Goal: Information Seeking & Learning: Check status

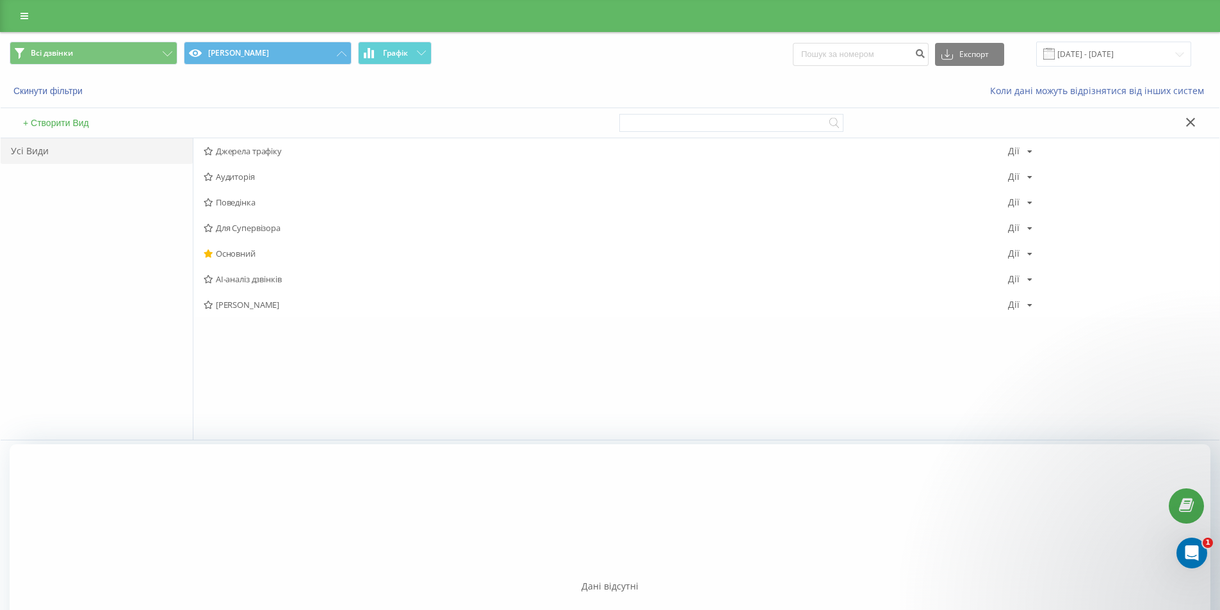
drag, startPoint x: 113, startPoint y: 360, endPoint x: 118, endPoint y: 340, distance: 21.1
click at [114, 360] on div "Усі Види" at bounding box center [97, 289] width 192 height 302
click at [244, 251] on span "Основний" at bounding box center [606, 253] width 804 height 9
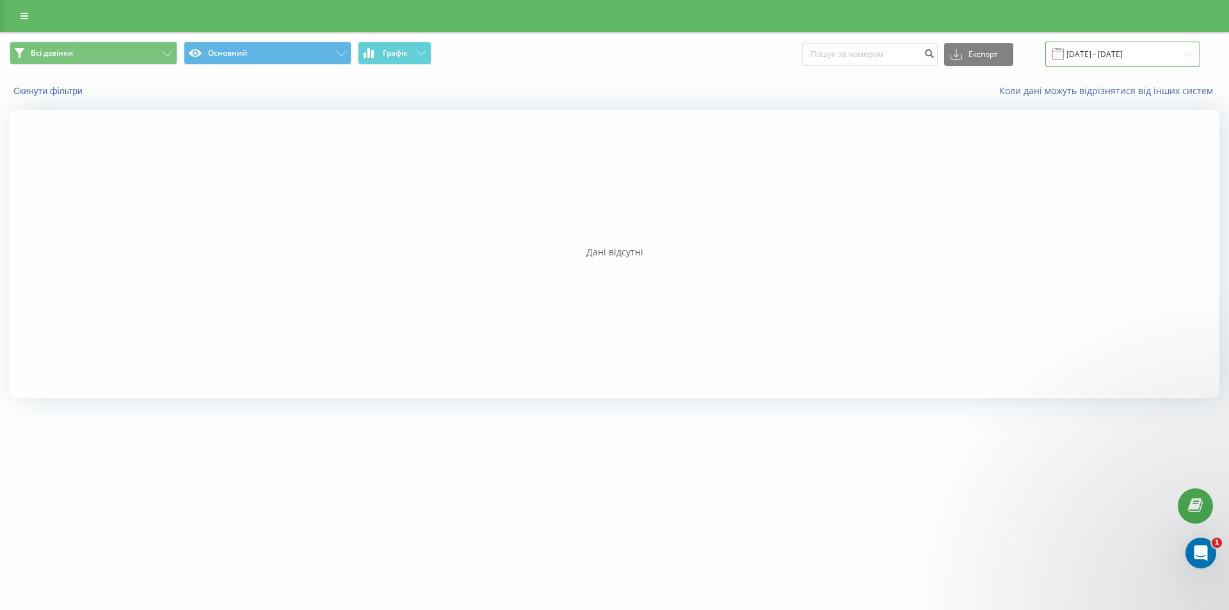
click at [1092, 52] on input "01.08.2025 - 31.08.2025" at bounding box center [1123, 54] width 155 height 25
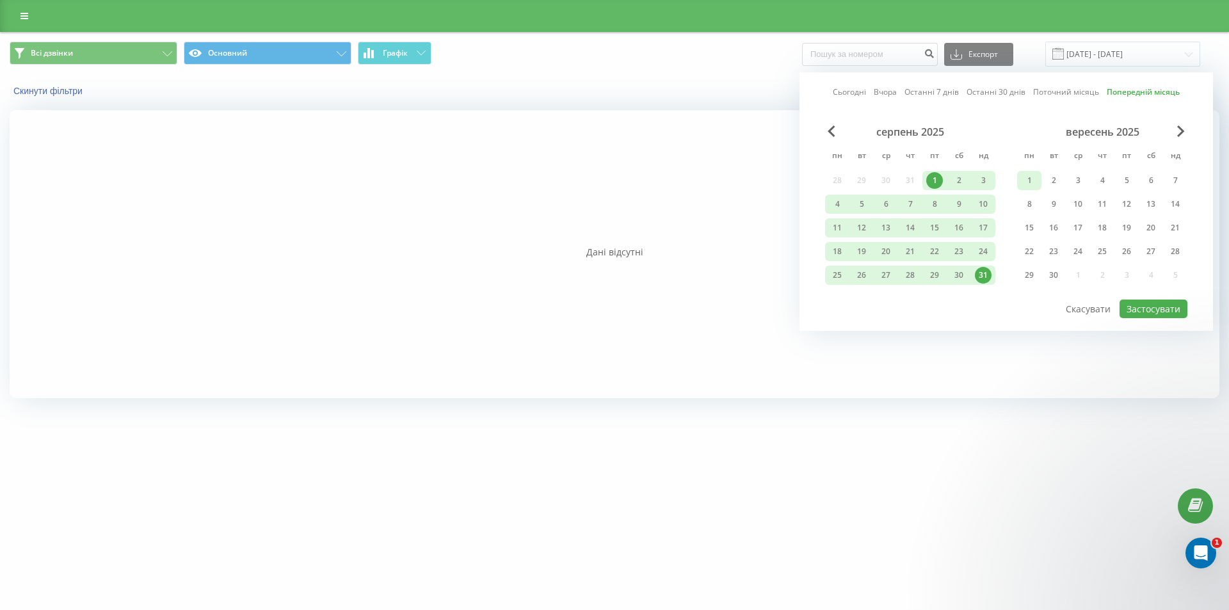
click at [1026, 182] on div "1" at bounding box center [1029, 180] width 17 height 17
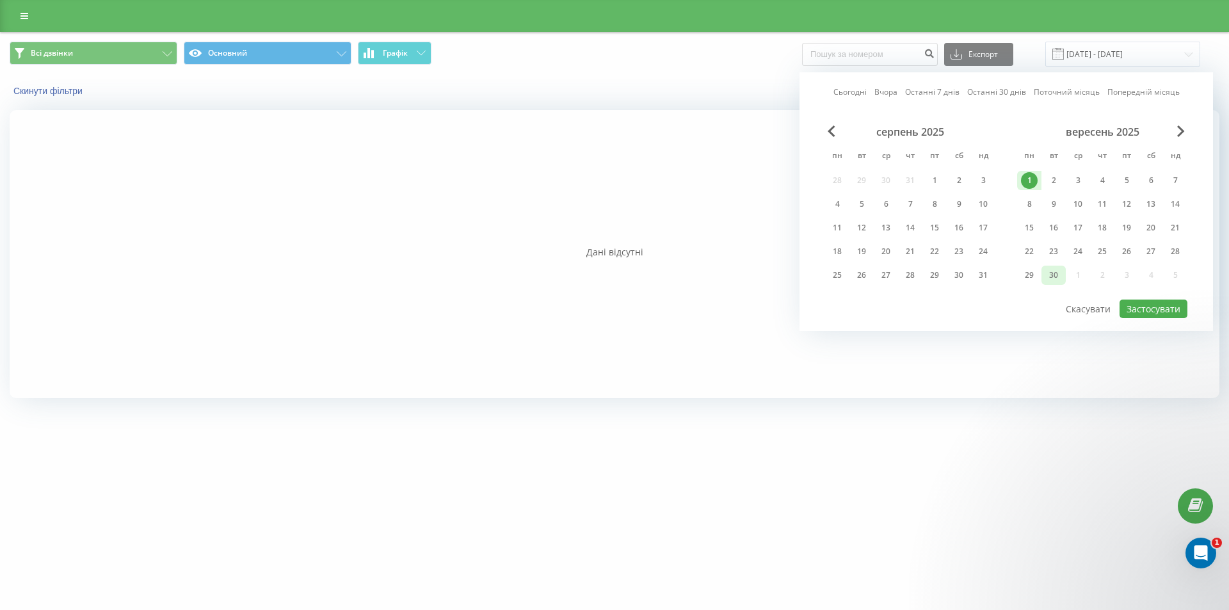
click at [1057, 279] on div "30" at bounding box center [1054, 275] width 17 height 17
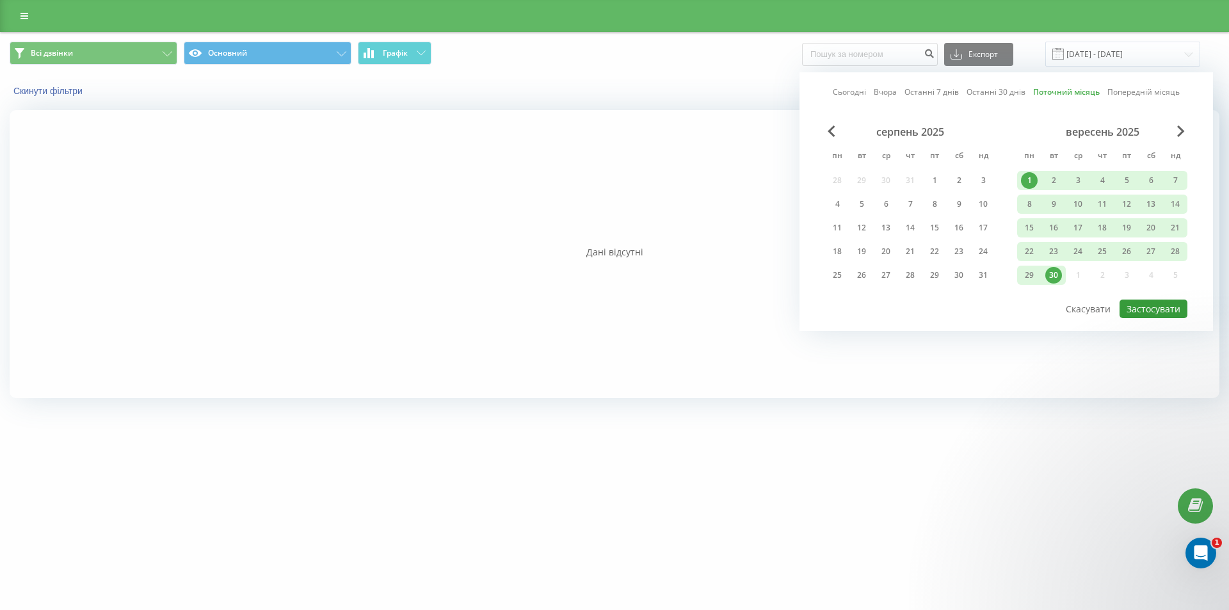
click at [1168, 310] on button "Застосувати" at bounding box center [1154, 309] width 68 height 19
type input "01.09.2025 - 30.09.2025"
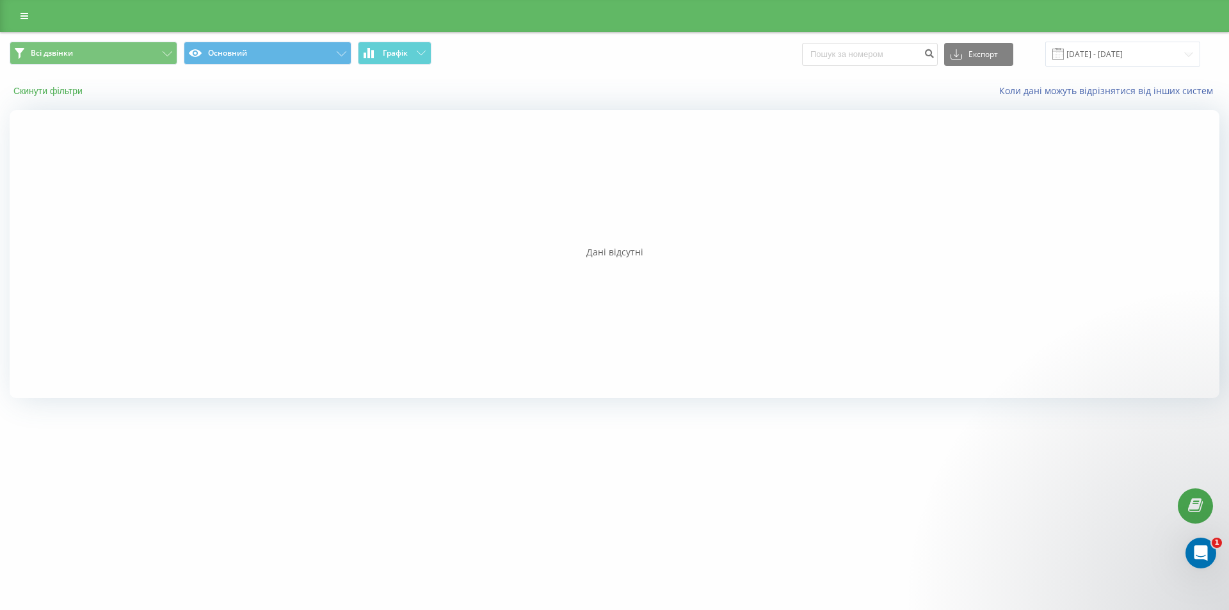
click at [74, 92] on button "Скинути фільтри" at bounding box center [49, 91] width 79 height 12
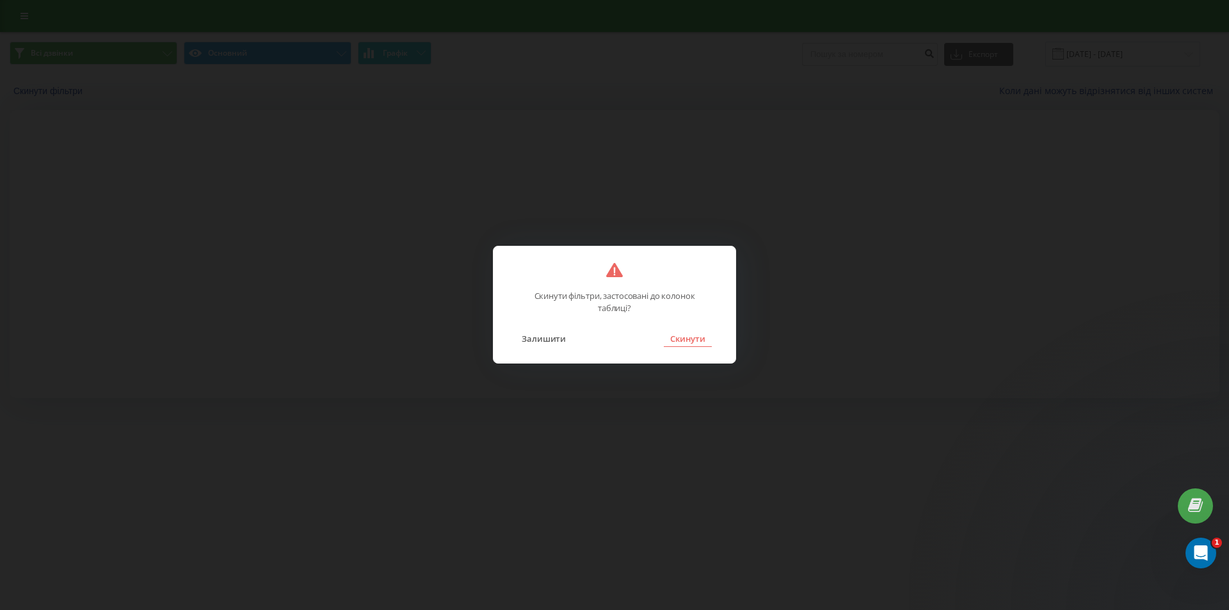
click at [689, 343] on button "Скинути" at bounding box center [688, 338] width 48 height 17
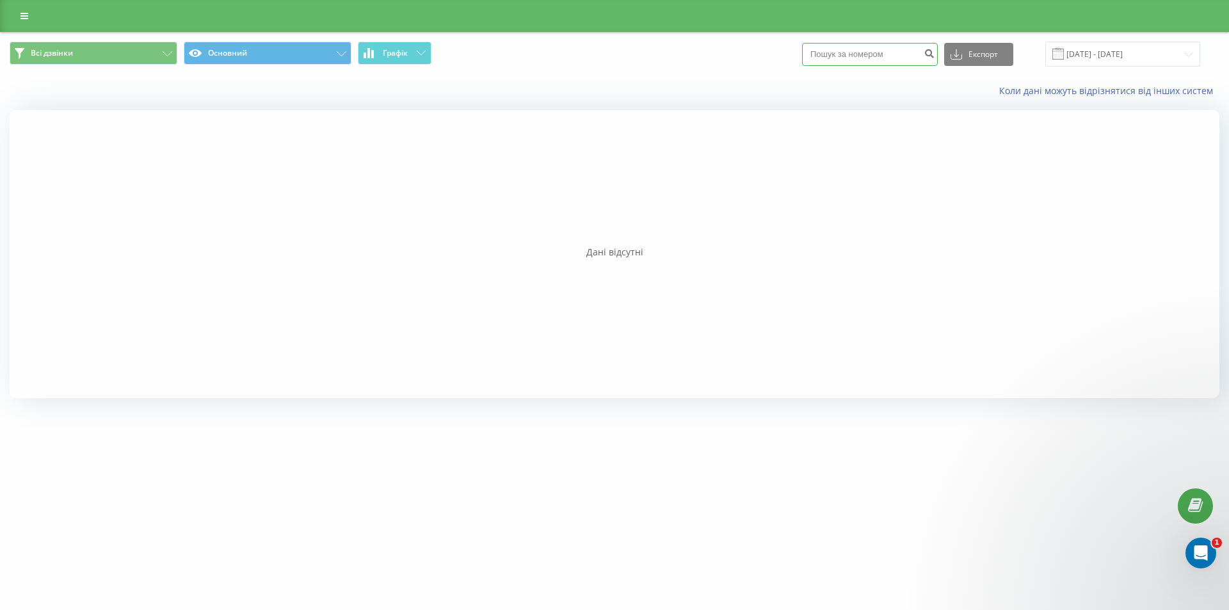
click at [836, 52] on input at bounding box center [870, 54] width 136 height 23
paste input "0966515153"
type input "0966515153"
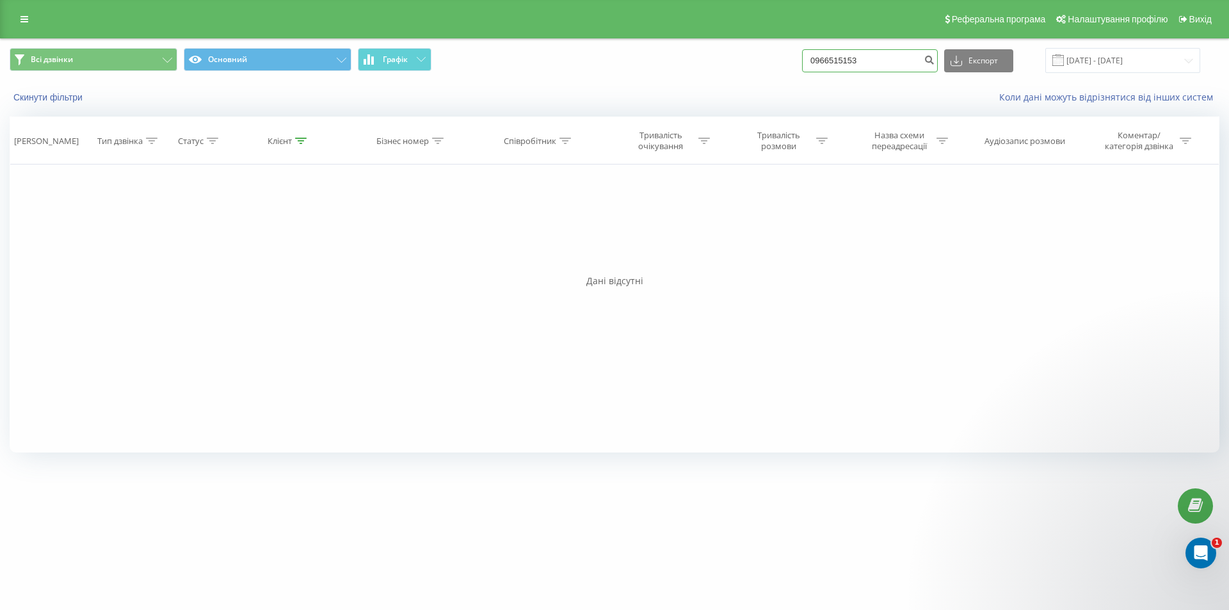
click at [880, 65] on input "0966515153" at bounding box center [870, 60] width 136 height 23
drag, startPoint x: 882, startPoint y: 60, endPoint x: 784, endPoint y: 69, distance: 97.7
click at [786, 69] on div "Всі дзвінки Основний Графік 0966515153 Експорт .csv .xls .xlsx 19.06.2025 - 19.…" at bounding box center [615, 60] width 1210 height 25
paste input
type input "0966515153"
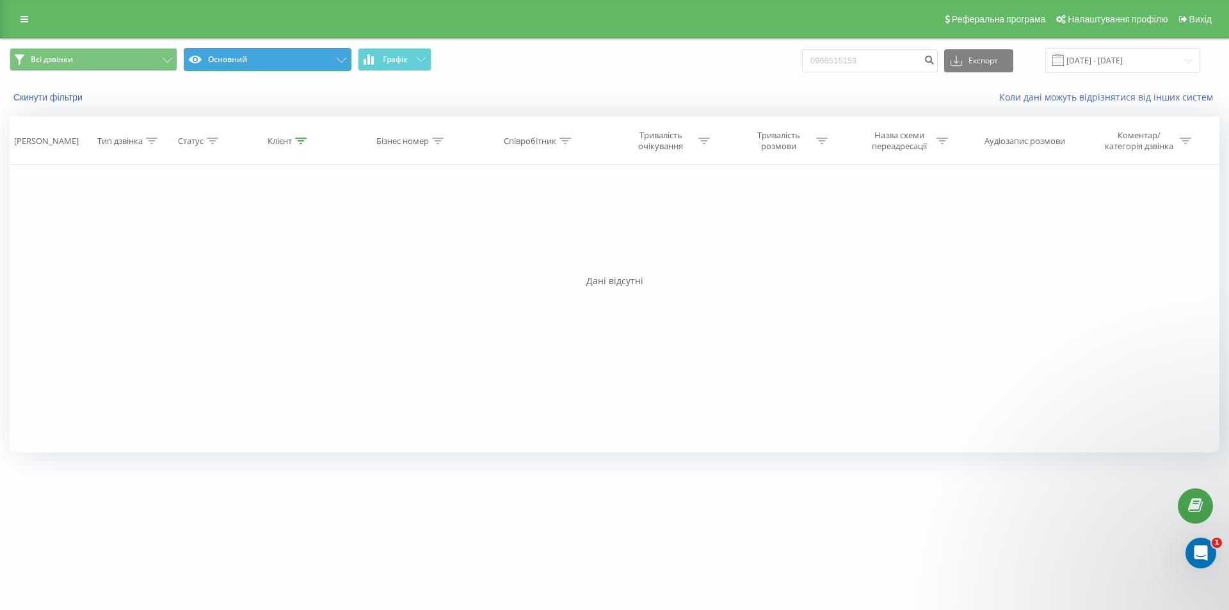
click at [333, 60] on button "Основний" at bounding box center [268, 59] width 168 height 23
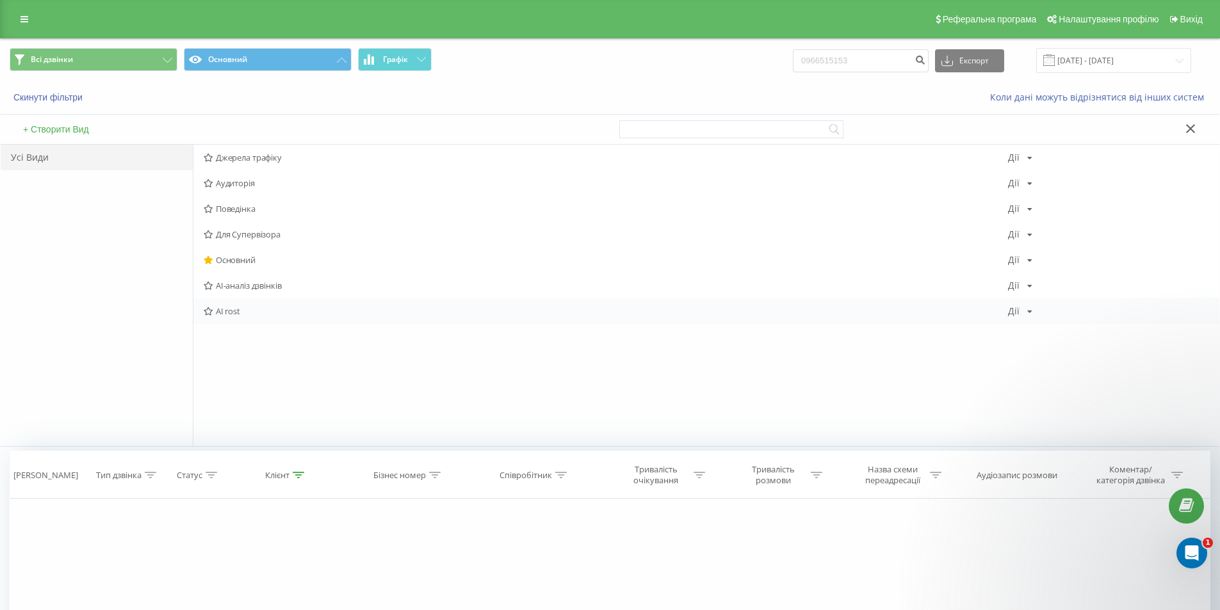
click at [237, 311] on span "AI rost" at bounding box center [606, 311] width 804 height 9
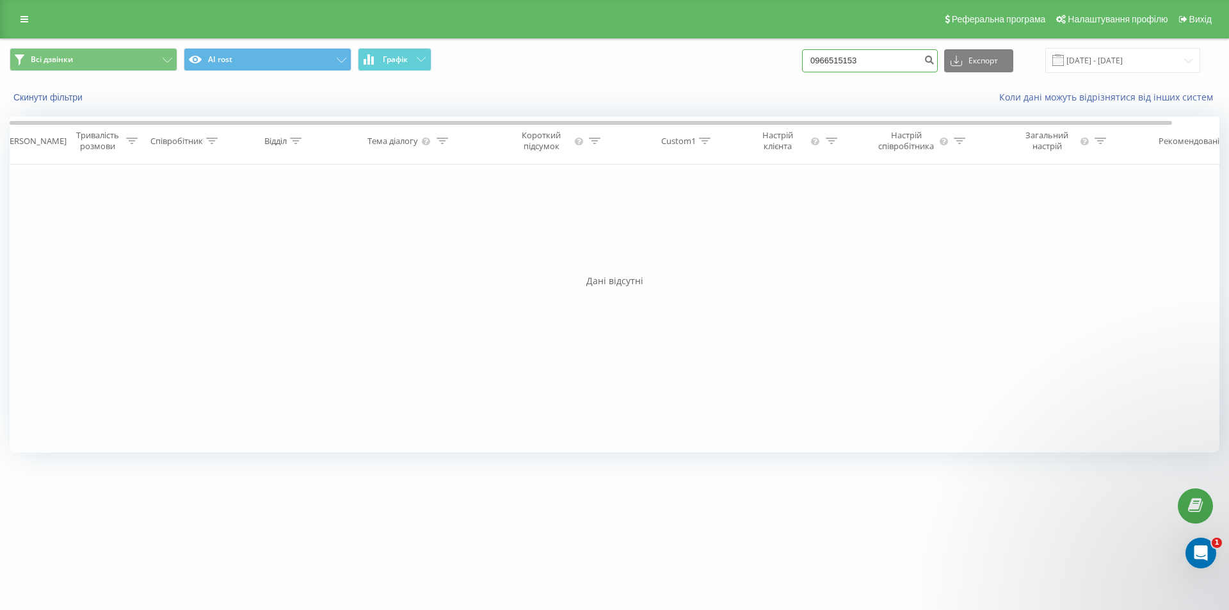
drag, startPoint x: 907, startPoint y: 53, endPoint x: 736, endPoint y: 53, distance: 170.9
click at [738, 53] on div "Всі дзвінки AI rost Графік 0966515153 Експорт .csv .xls .xlsx 19.06.2025 - 19.0…" at bounding box center [615, 60] width 1210 height 25
click at [580, 76] on div "Всі дзвінки AI rost Графік Експорт .csv .xls .xlsx 19.06.2025 - 19.09.2025" at bounding box center [615, 60] width 1228 height 43
click at [935, 62] on icon "submit" at bounding box center [929, 58] width 11 height 8
click at [72, 97] on button "Скинути фільтри" at bounding box center [49, 98] width 79 height 12
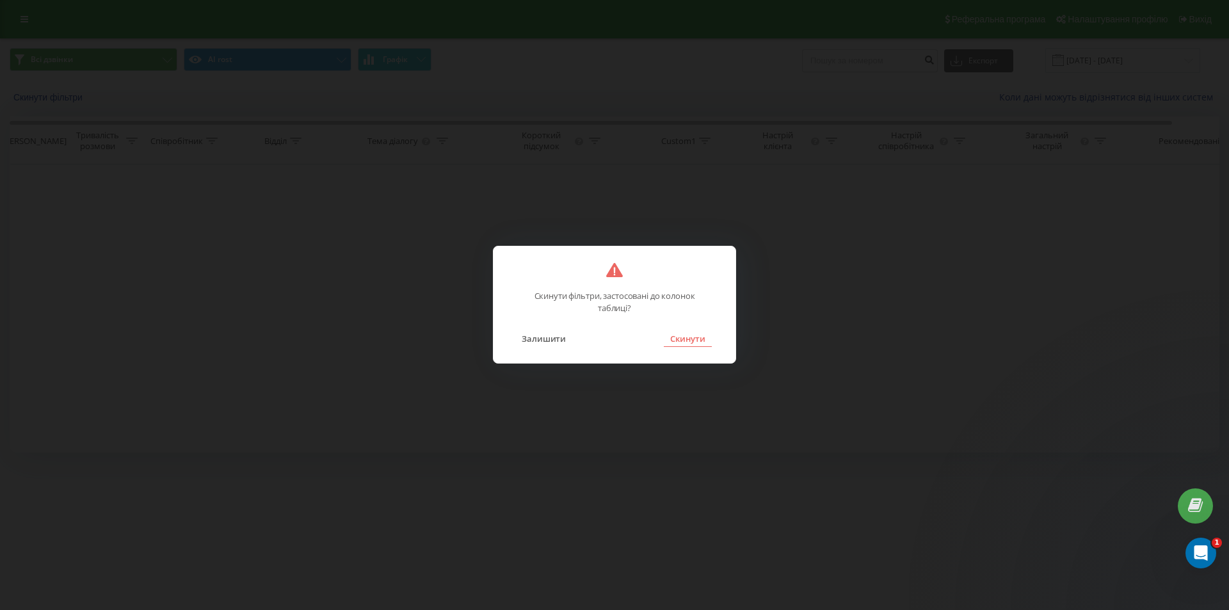
click at [697, 337] on button "Скинути" at bounding box center [688, 338] width 48 height 17
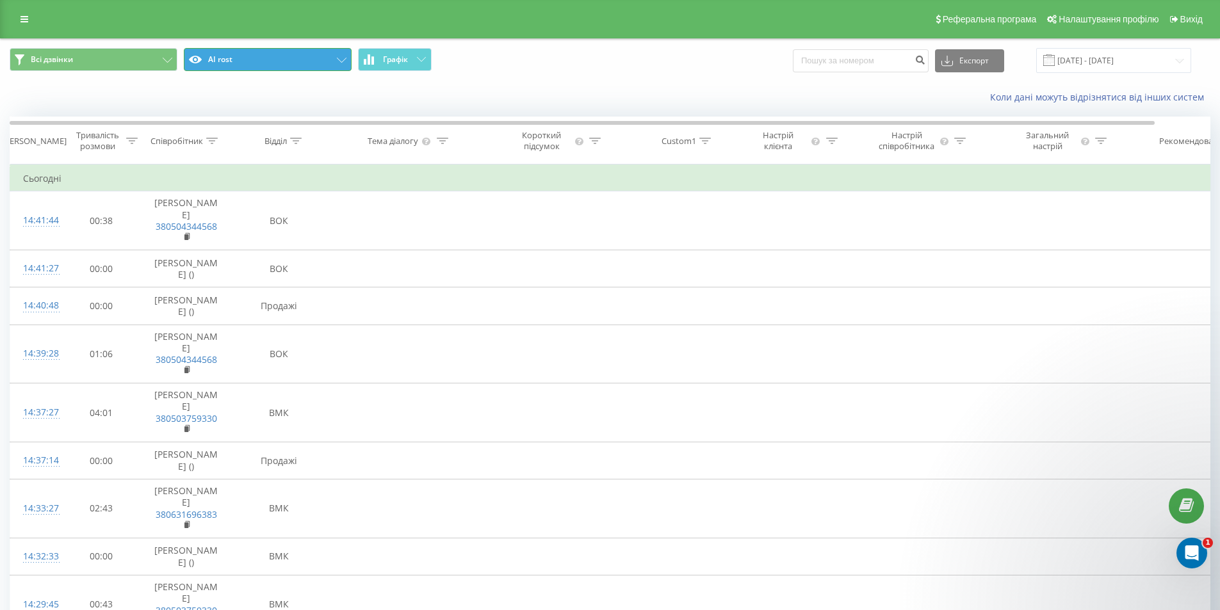
click at [316, 56] on button "AI rost" at bounding box center [268, 59] width 168 height 23
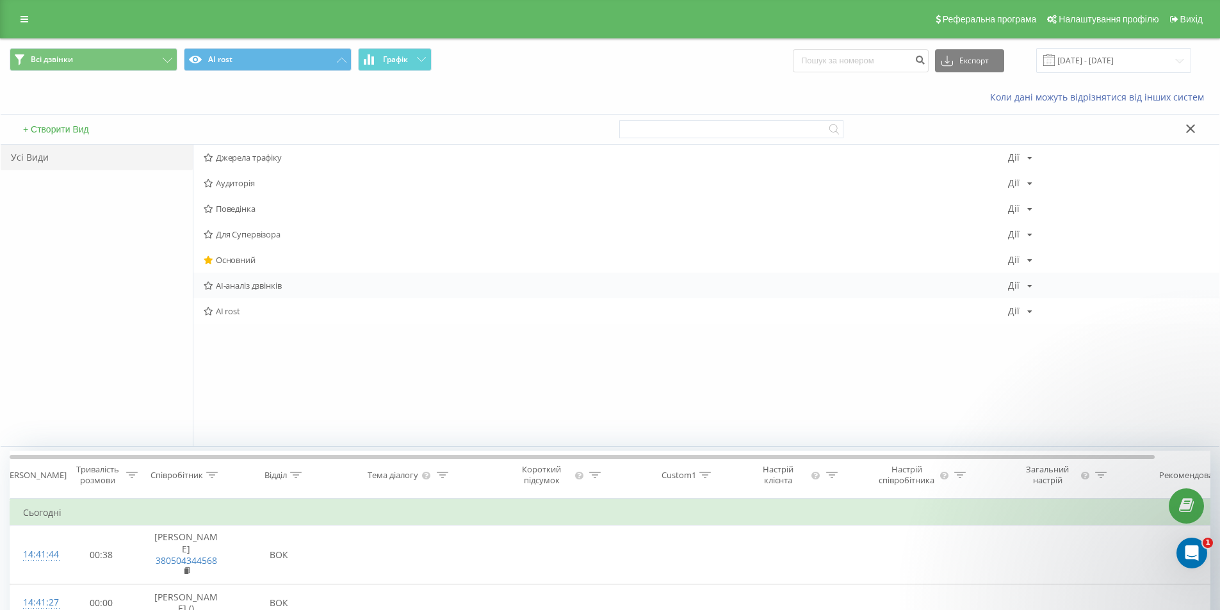
click at [248, 283] on span "AI-аналіз дзвінків" at bounding box center [606, 285] width 804 height 9
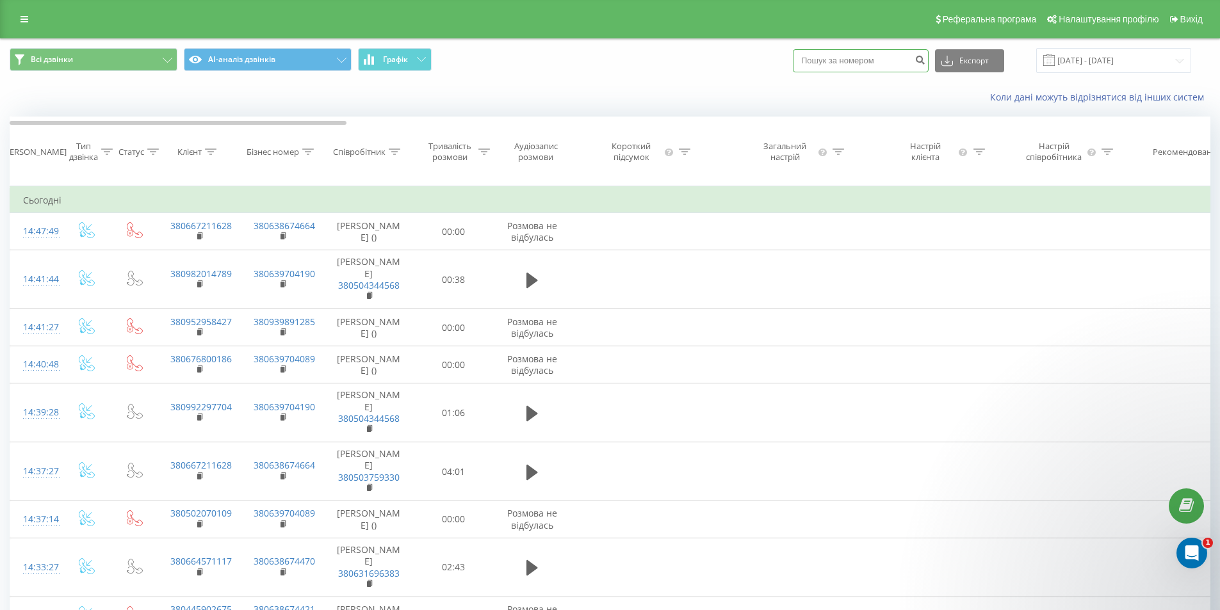
click at [869, 54] on input at bounding box center [861, 60] width 136 height 23
paste input "0966515153"
type input "0966515153"
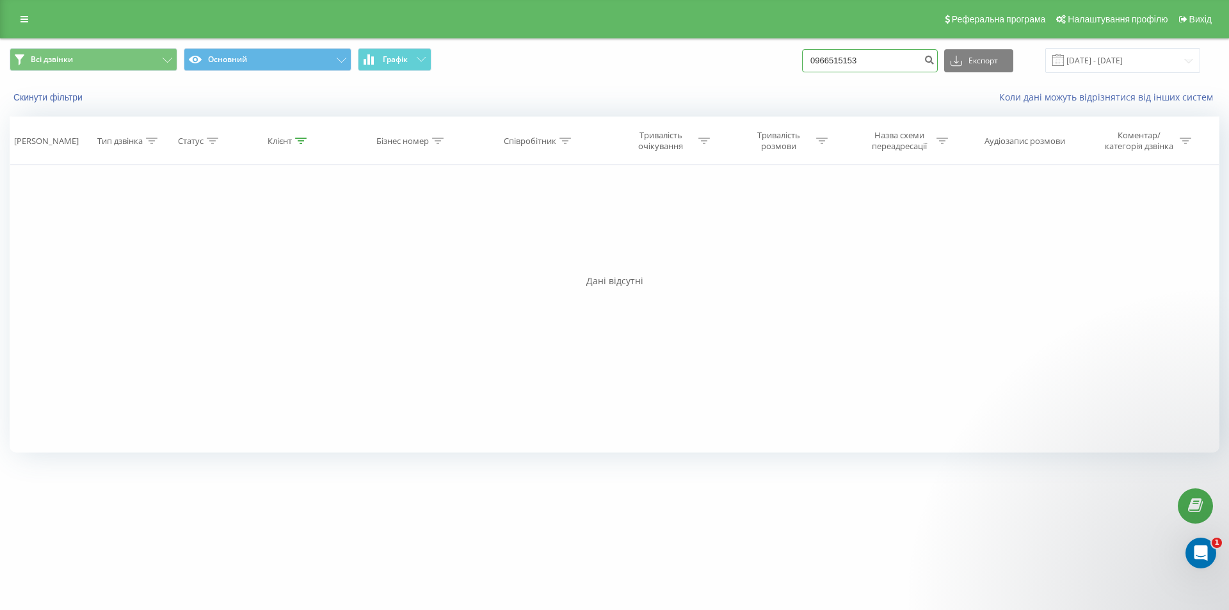
click at [824, 56] on input "0966515153" at bounding box center [870, 60] width 136 height 23
click at [887, 62] on input "0966515153" at bounding box center [870, 60] width 136 height 23
drag, startPoint x: 838, startPoint y: 60, endPoint x: 780, endPoint y: 52, distance: 58.7
click at [782, 53] on div "Всі дзвінки Основний Графік 0966515153 Експорт .csv .xls .xlsx 19.06.2025 - 19.…" at bounding box center [615, 60] width 1210 height 25
type input "6515153"
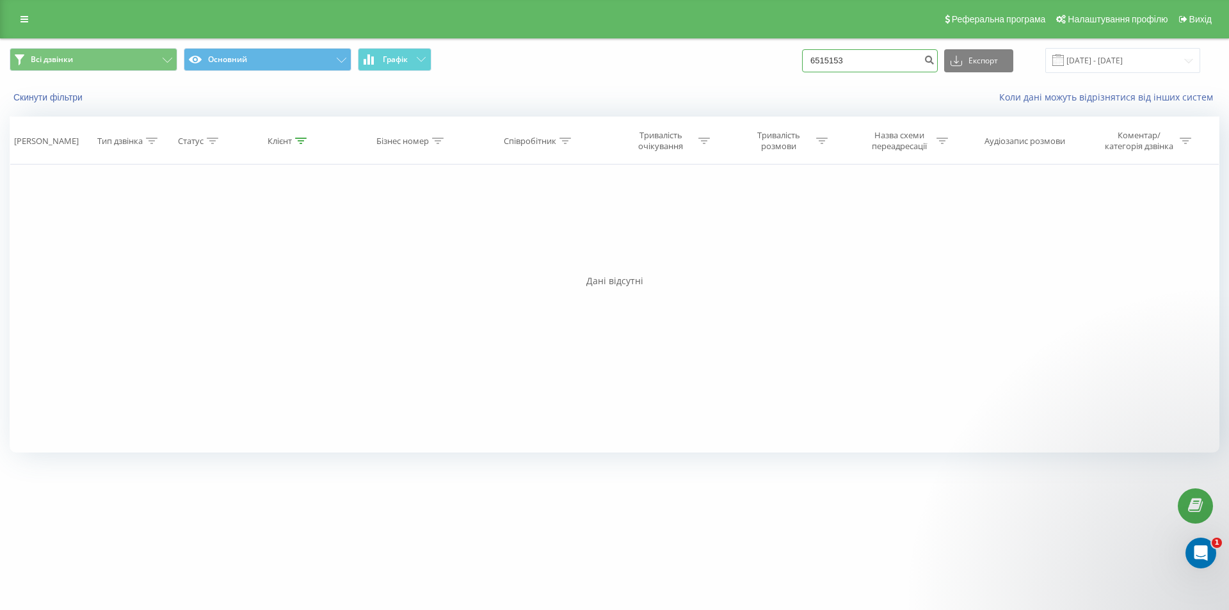
drag, startPoint x: 867, startPoint y: 63, endPoint x: 800, endPoint y: 63, distance: 66.6
click at [800, 63] on div "Всі дзвінки Основний Графік 6515153 Експорт .csv .xls .xlsx [DATE] - [DATE]" at bounding box center [615, 60] width 1210 height 25
type input "0509302707"
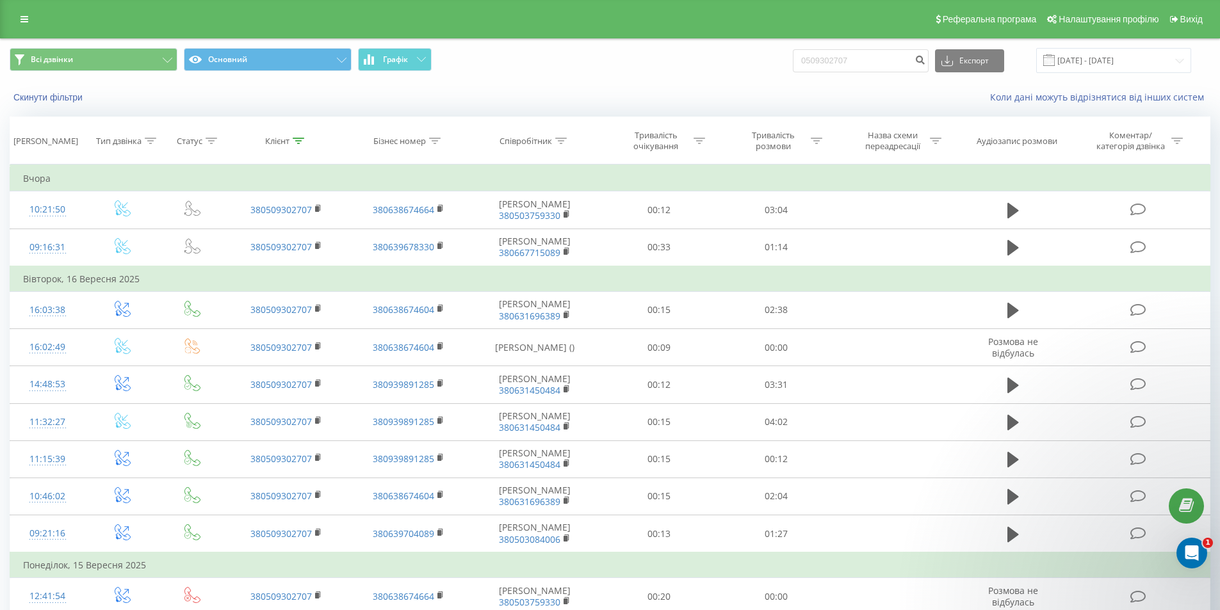
click at [250, 107] on div "Скинути фільтри Коли дані можуть відрізнятися вiд інших систем" at bounding box center [610, 97] width 1218 height 31
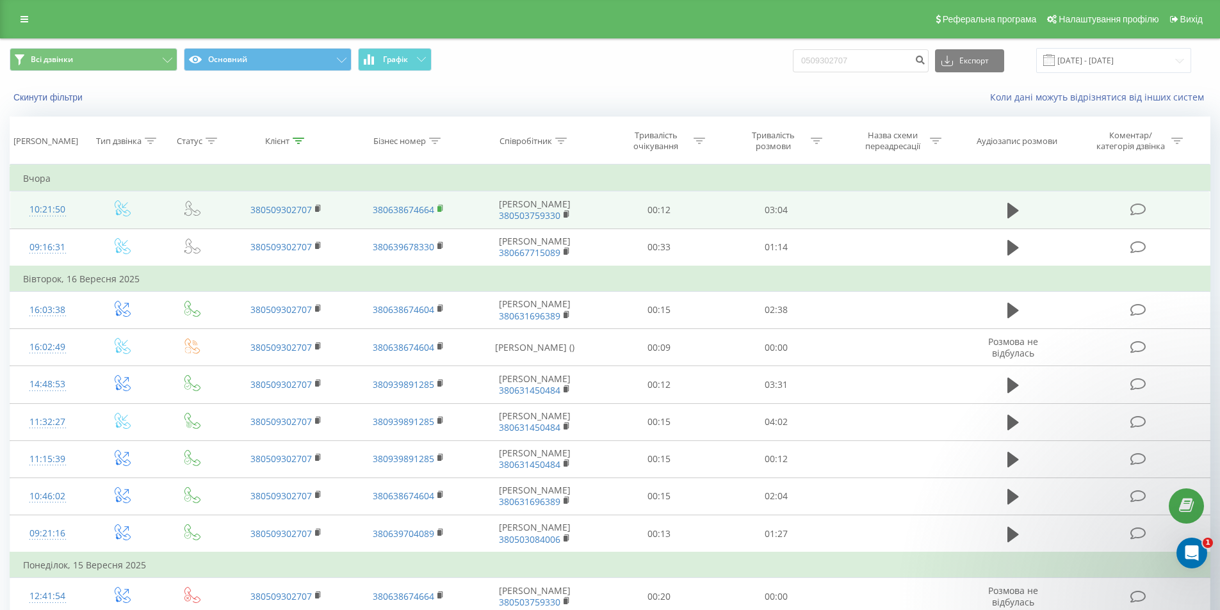
click at [438, 212] on rect at bounding box center [439, 209] width 4 height 6
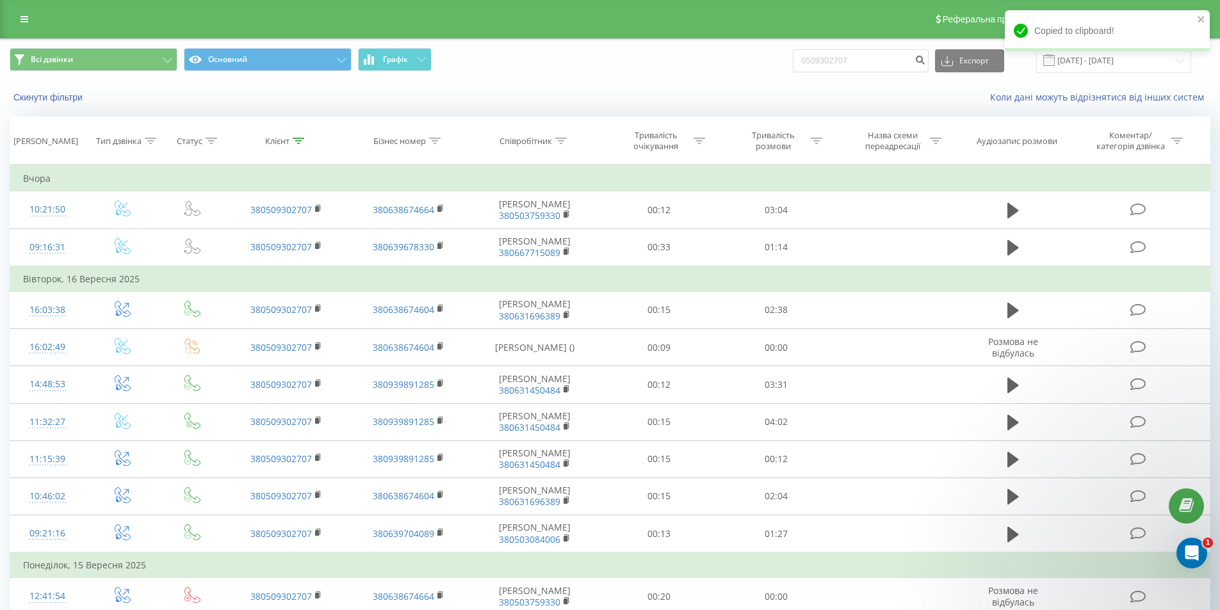
click at [259, 102] on div "Скинути фільтри" at bounding box center [229, 97] width 457 height 13
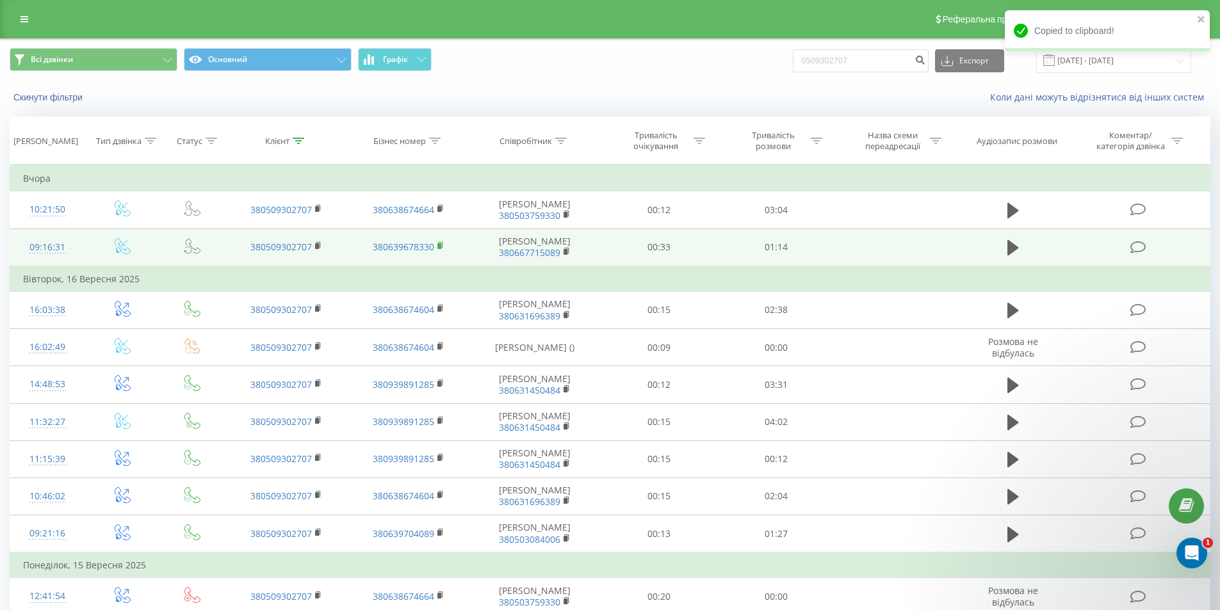
click at [441, 250] on icon at bounding box center [440, 245] width 7 height 9
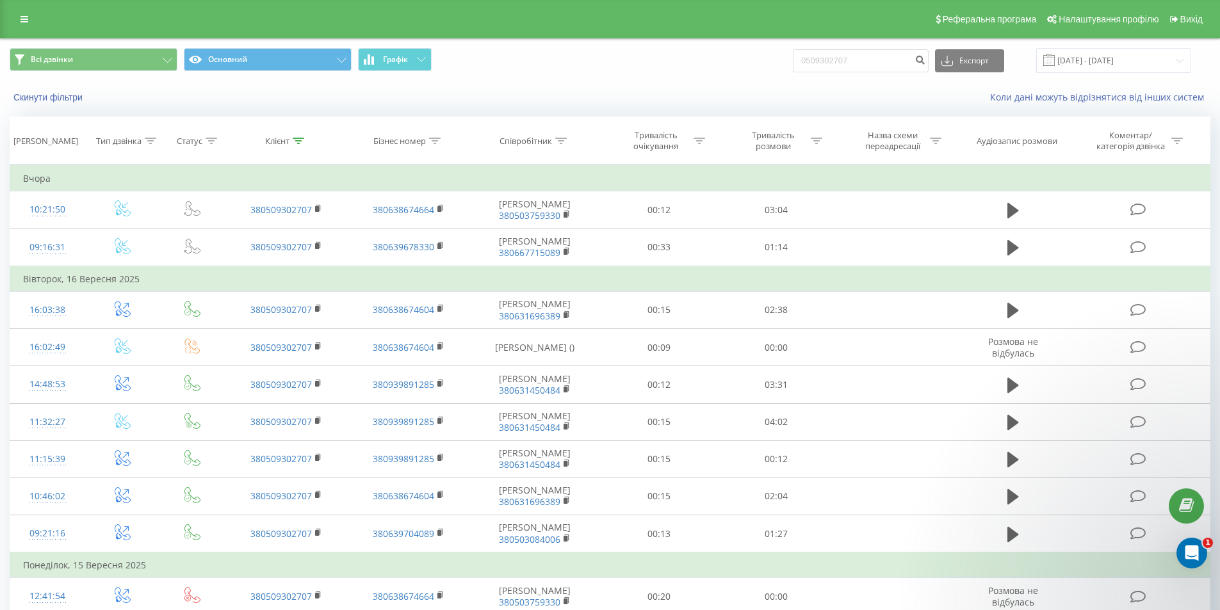
click at [239, 97] on div "Скинути фільтри" at bounding box center [229, 97] width 457 height 13
